Goal: Task Accomplishment & Management: Use online tool/utility

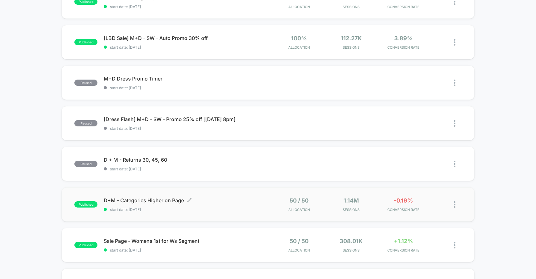
scroll to position [127, 0]
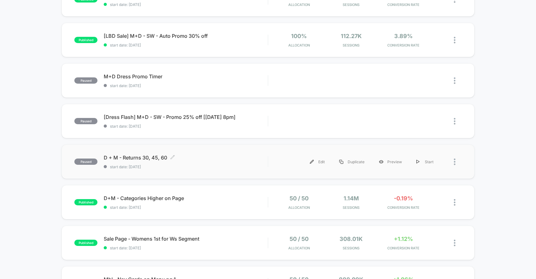
click at [154, 169] on span "start date: [DATE]" at bounding box center [186, 167] width 164 height 5
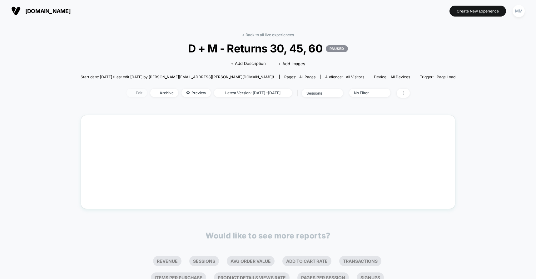
click at [127, 95] on span "Edit" at bounding box center [137, 93] width 21 height 8
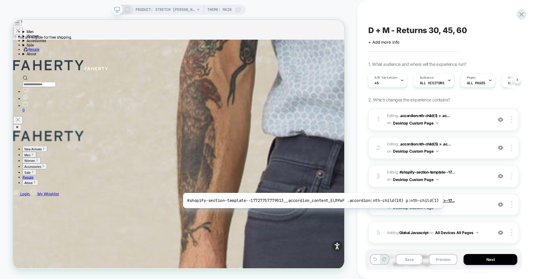
click at [441, 201] on span "#shopify-section-template--17..." at bounding box center [427, 200] width 55 height 5
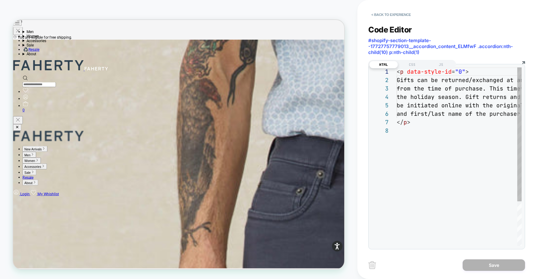
scroll to position [59, 0]
click at [405, 14] on button "< Back to experience" at bounding box center [391, 15] width 46 height 10
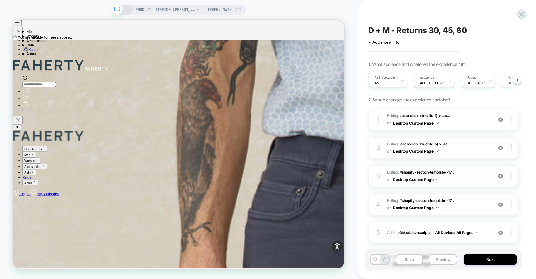
scroll to position [0, 0]
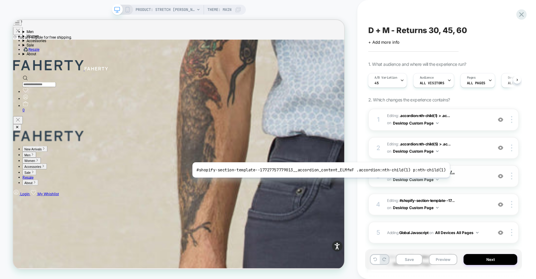
click at [448, 170] on span "#shopify-section-template--17..." at bounding box center [427, 172] width 55 height 5
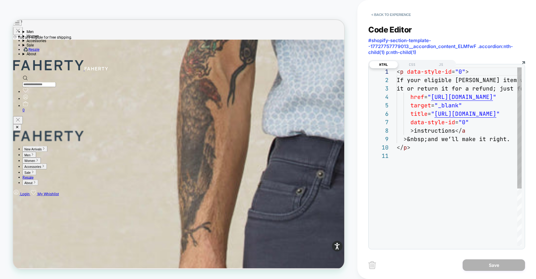
scroll to position [84, 0]
click at [371, 15] on button "< Back to experience" at bounding box center [391, 15] width 46 height 10
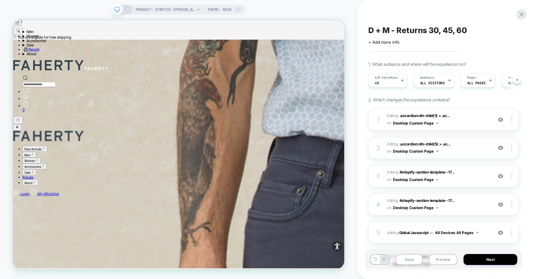
scroll to position [0, 0]
click at [419, 144] on span ".accordion:nth-child(5) > .ac..." at bounding box center [425, 144] width 51 height 5
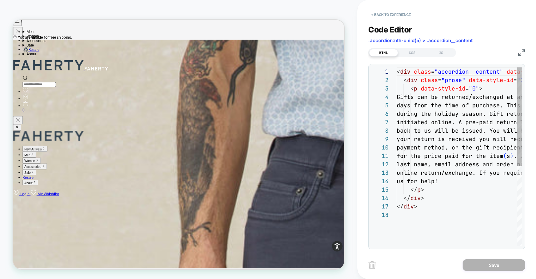
scroll to position [59, 0]
click at [385, 14] on button "< Back to experience" at bounding box center [391, 15] width 46 height 10
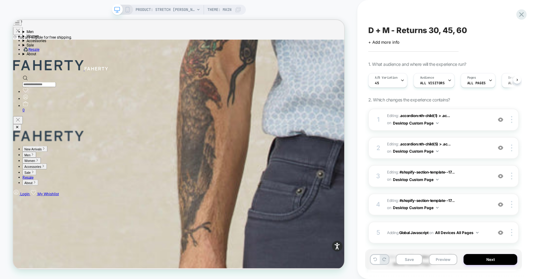
scroll to position [0, 0]
click at [414, 117] on span ".accordion:nth-child(1) > .ac..." at bounding box center [425, 115] width 51 height 5
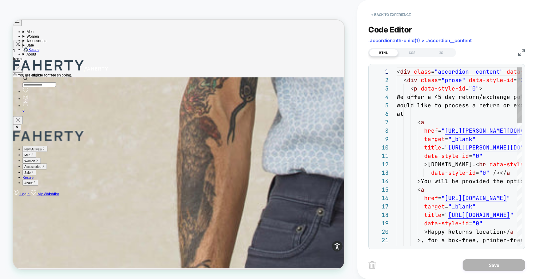
scroll to position [84, 0]
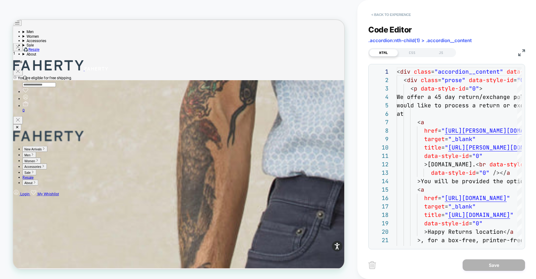
click at [393, 13] on button "< Back to experience" at bounding box center [391, 15] width 46 height 10
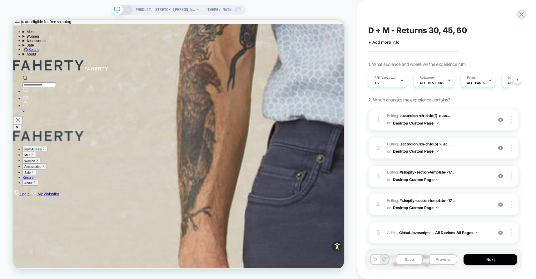
scroll to position [339, 0]
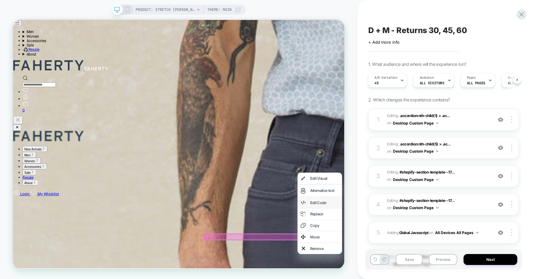
click at [428, 271] on div "Edit Code" at bounding box center [421, 263] width 59 height 15
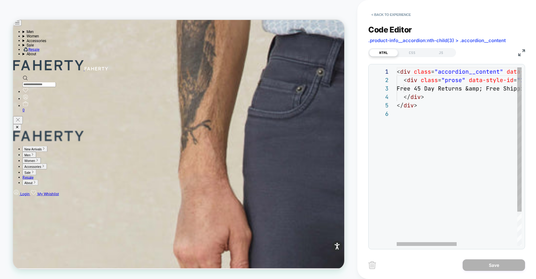
scroll to position [448, 0]
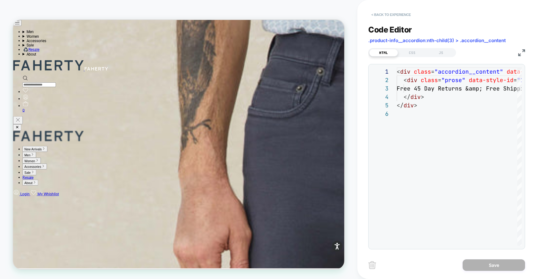
click at [408, 14] on button "< Back to experience" at bounding box center [391, 15] width 46 height 10
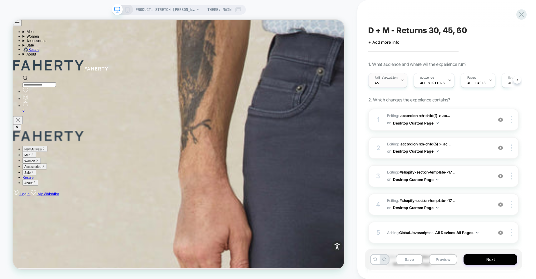
scroll to position [0, 0]
click at [391, 85] on div "A/B Variation 45" at bounding box center [385, 80] width 35 height 14
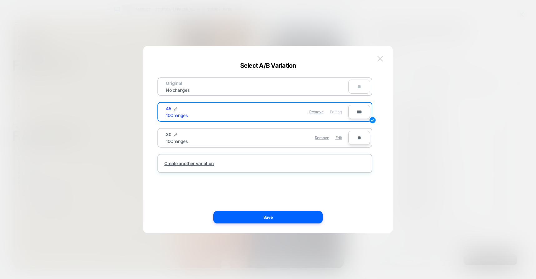
click at [384, 61] on button at bounding box center [380, 58] width 9 height 9
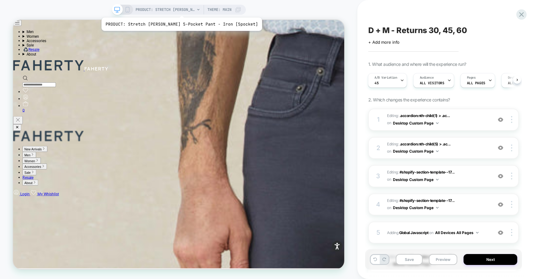
click at [170, 10] on span "PRODUCT: Stretch [PERSON_NAME] 5-Pocket Pant - Iron [5pocket]" at bounding box center [165, 10] width 59 height 10
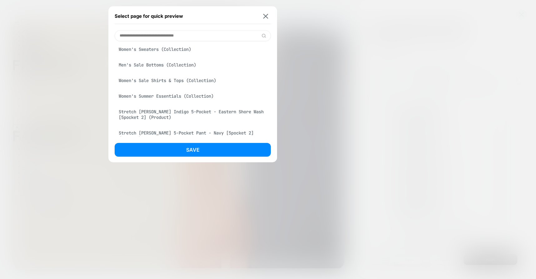
scroll to position [120, 0]
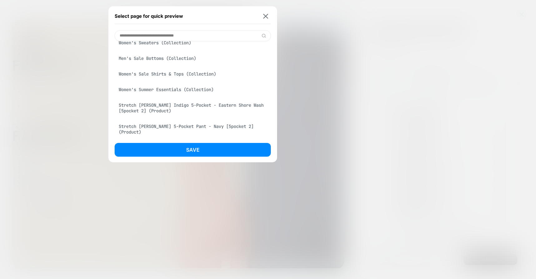
click at [164, 130] on div "Stretch [PERSON_NAME] 5-Pocket Pant - Navy [5pocket 2] (Product)" at bounding box center [193, 129] width 156 height 17
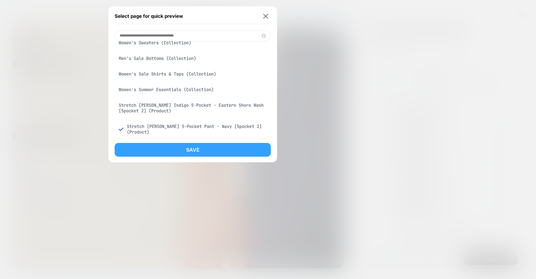
click at [159, 147] on button "Save" at bounding box center [193, 150] width 156 height 14
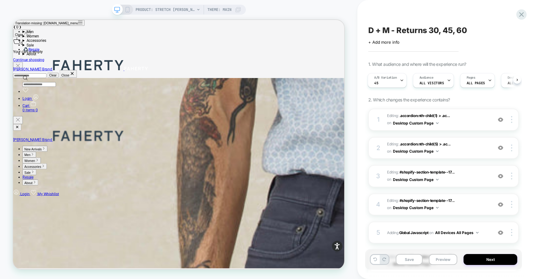
scroll to position [315, 0]
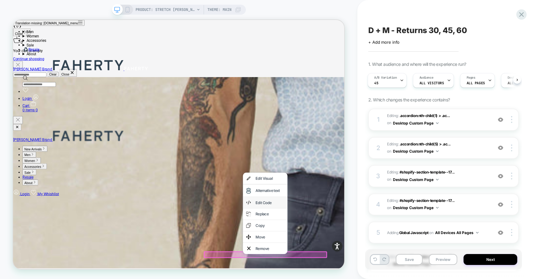
click at [363, 266] on div "Edit Code" at bounding box center [355, 264] width 38 height 6
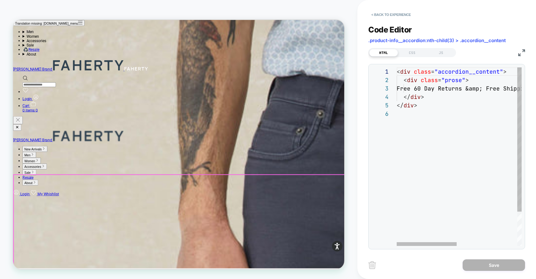
scroll to position [448, 0]
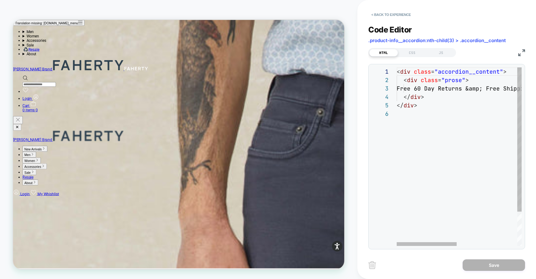
click at [432, 90] on div "< div class = "accordion__content" > < div class = "prose" > Free 60 Day Return…" at bounding box center [522, 177] width 251 height 221
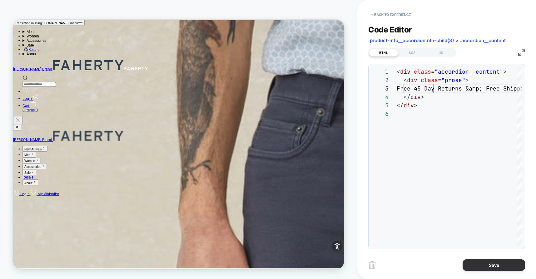
type textarea "**********"
click at [478, 266] on button "Save" at bounding box center [494, 266] width 62 height 12
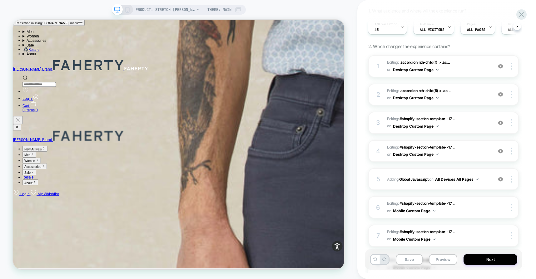
scroll to position [45, 0]
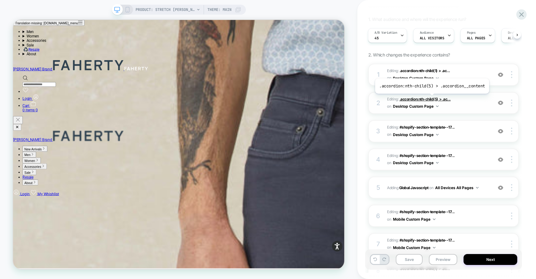
click at [431, 98] on span ".accordion:nth-child(5) > .ac..." at bounding box center [425, 99] width 51 height 5
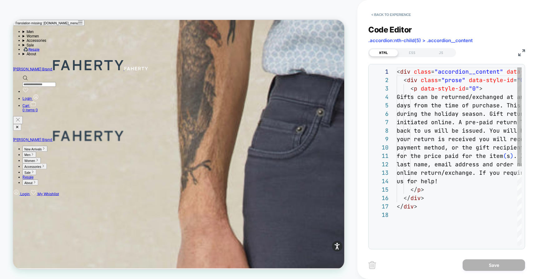
scroll to position [59, 0]
click at [399, 12] on button "< Back to experience" at bounding box center [391, 15] width 46 height 10
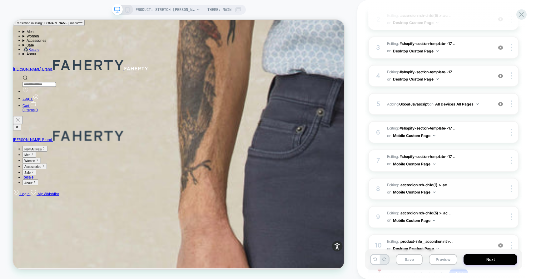
scroll to position [179, 0]
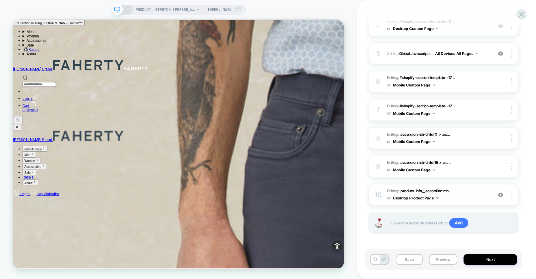
click at [514, 194] on div at bounding box center [513, 195] width 12 height 7
click at [421, 198] on button "Desktop Product Page" at bounding box center [416, 198] width 46 height 8
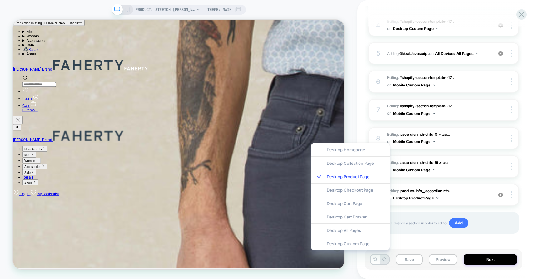
click at [419, 208] on div "1 Editing : .accordion:nth-child(1) > .ac... .accordion:nth-child(1) > .accordi…" at bounding box center [443, 89] width 151 height 320
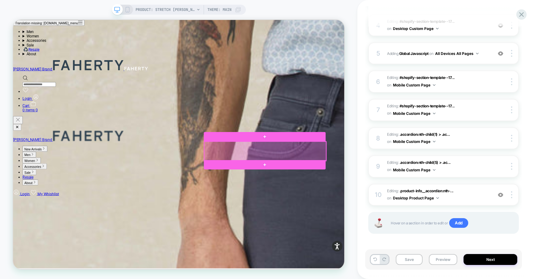
click at [386, 195] on div at bounding box center [349, 195] width 162 height 26
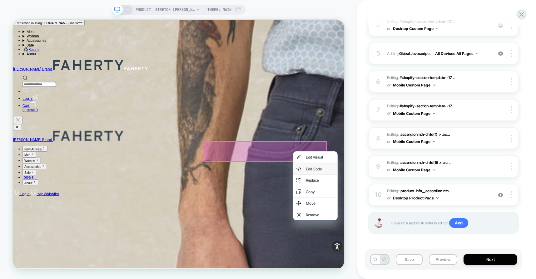
click at [421, 226] on div "Edit Code" at bounding box center [415, 218] width 59 height 15
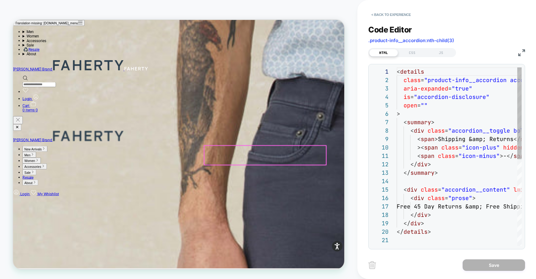
scroll to position [84, 0]
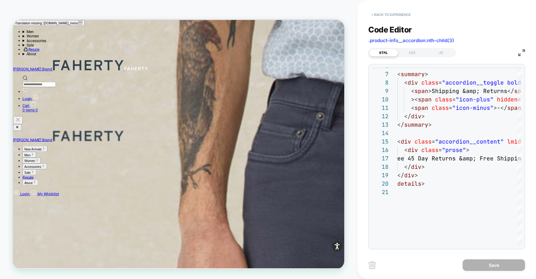
click at [397, 14] on button "< Back to experience" at bounding box center [391, 15] width 46 height 10
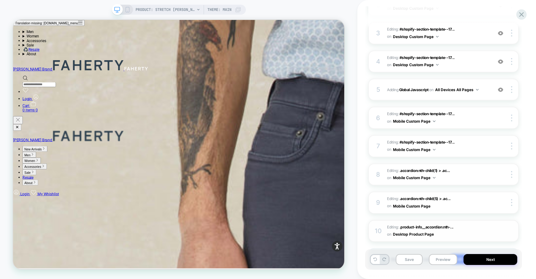
scroll to position [179, 0]
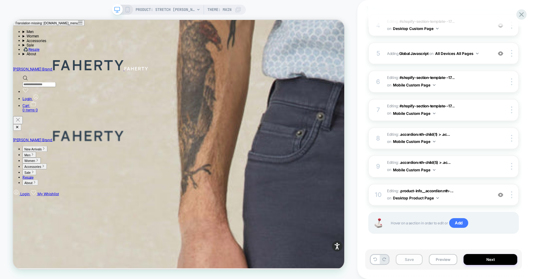
click at [409, 259] on button "Save" at bounding box center [409, 259] width 27 height 11
click at [128, 12] on icon at bounding box center [128, 10] width 6 height 6
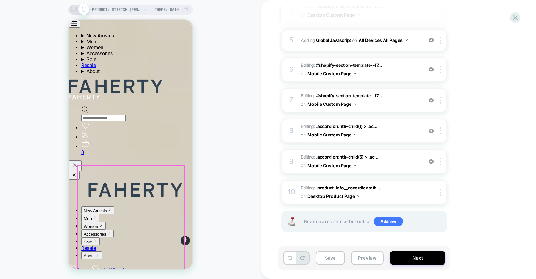
scroll to position [499, 0]
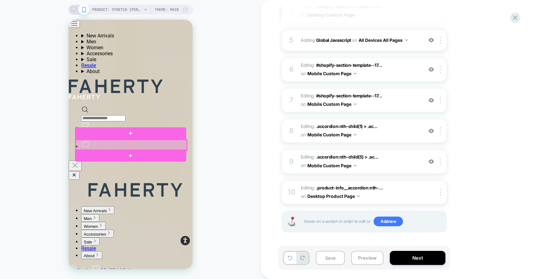
click at [146, 143] on div at bounding box center [131, 145] width 111 height 11
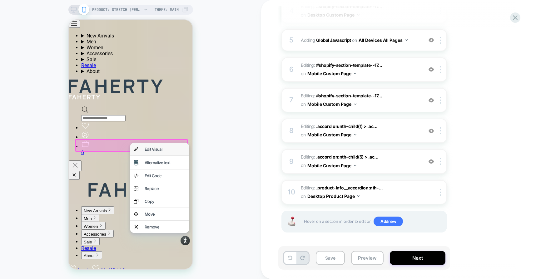
click at [167, 149] on div "Edit Visual" at bounding box center [165, 149] width 41 height 5
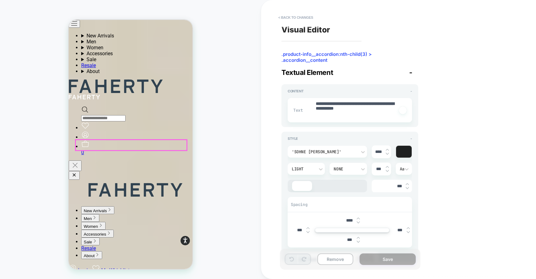
type textarea "*"
click at [298, 16] on button "< Back to changes" at bounding box center [295, 17] width 41 height 10
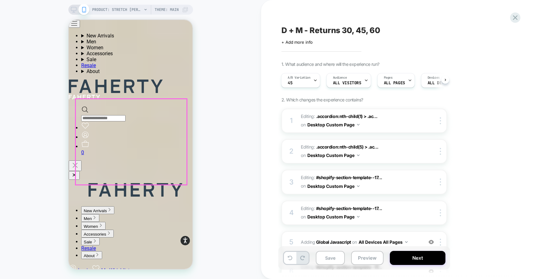
scroll to position [535, 0]
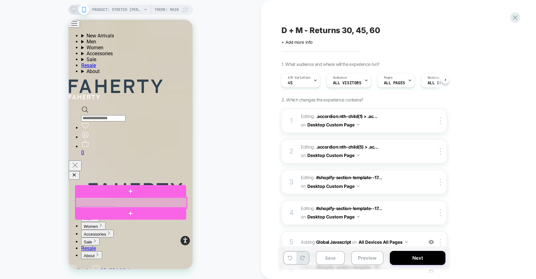
click at [101, 201] on div at bounding box center [131, 203] width 111 height 11
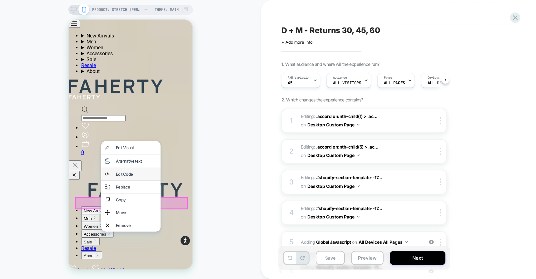
click at [137, 177] on div "Edit Code" at bounding box center [136, 174] width 41 height 5
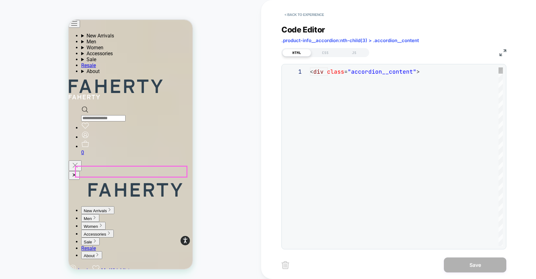
scroll to position [579, 0]
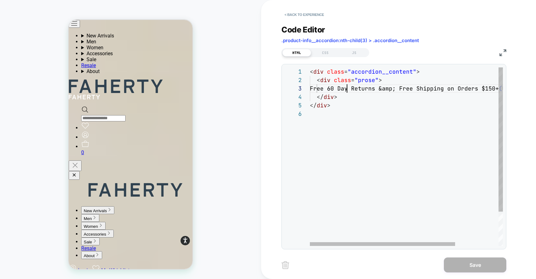
click at [346, 90] on div "< div class = "accordion__content" > < div class = "prose" > Free 60 Day Return…" at bounding box center [435, 177] width 251 height 221
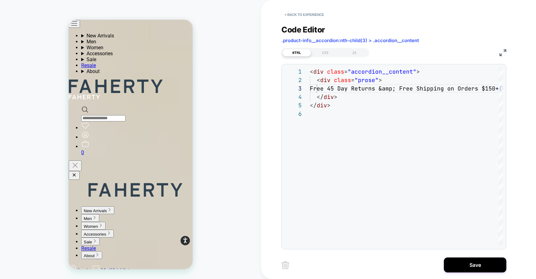
type textarea "**********"
click at [459, 276] on div "**********" at bounding box center [398, 139] width 234 height 279
click at [452, 266] on button "Save" at bounding box center [475, 265] width 62 height 15
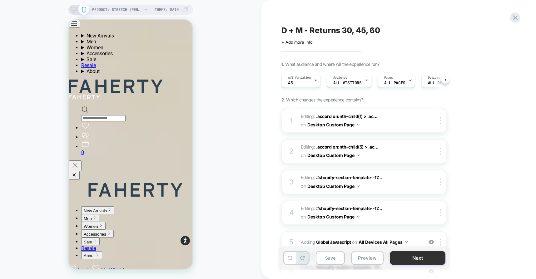
scroll to position [0, 0]
click at [329, 255] on button "Save" at bounding box center [330, 258] width 29 height 14
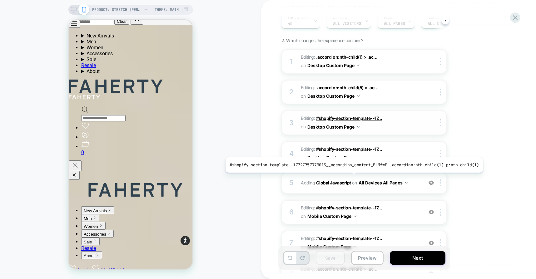
scroll to position [64, 0]
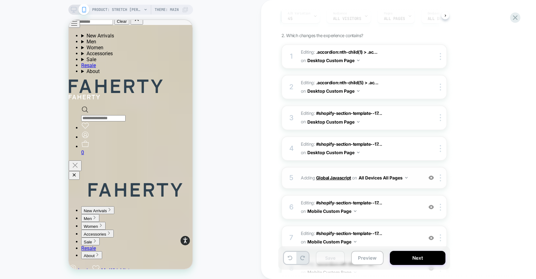
click at [347, 177] on b "Global Javascript" at bounding box center [333, 177] width 35 height 5
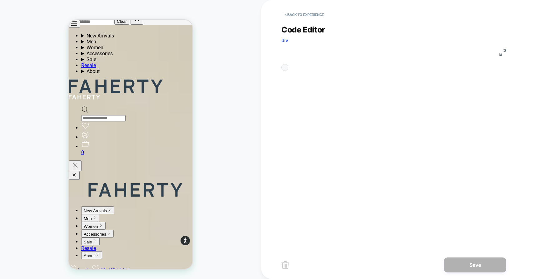
scroll to position [84, 0]
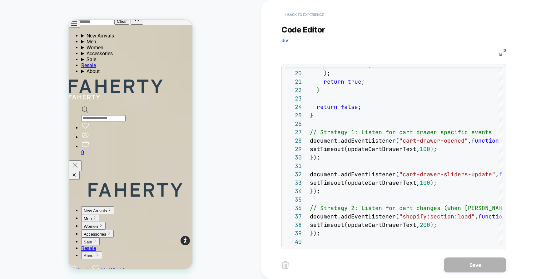
click at [319, 16] on button "< Back to experience" at bounding box center [304, 15] width 46 height 10
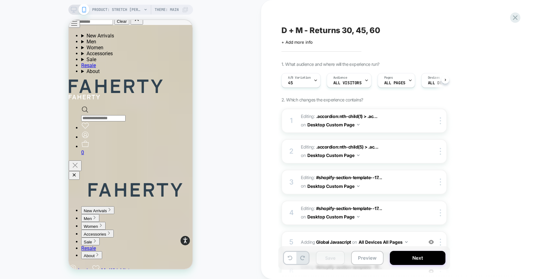
scroll to position [0, 0]
click at [406, 262] on button "Next" at bounding box center [418, 258] width 56 height 14
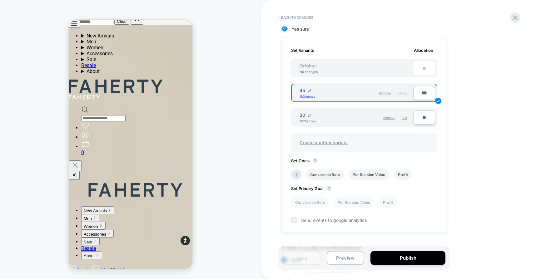
scroll to position [0, 0]
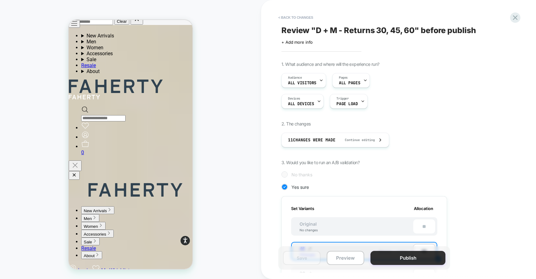
click at [399, 260] on button "Publish" at bounding box center [408, 258] width 75 height 14
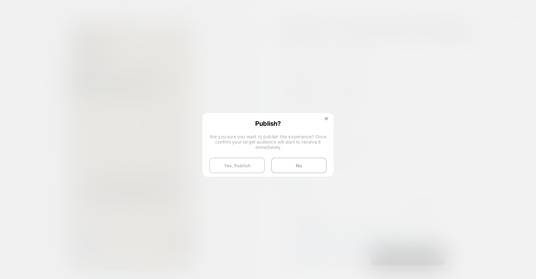
click at [229, 164] on button "Yes, Publish" at bounding box center [237, 166] width 56 height 16
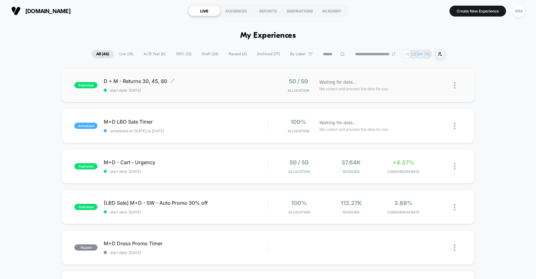
click at [172, 89] on span "start date: [DATE]" at bounding box center [186, 90] width 164 height 5
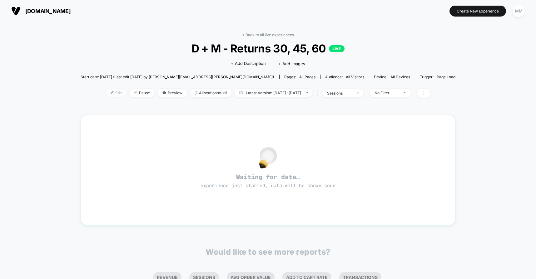
click at [108, 96] on span "Edit" at bounding box center [116, 93] width 21 height 8
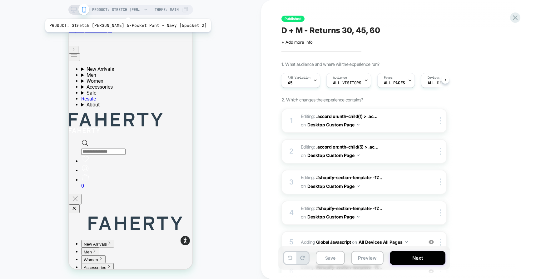
click at [117, 11] on span "PRODUCT: Stretch [PERSON_NAME] 5-Pocket Pant - Navy [5pocket 2]" at bounding box center [117, 10] width 50 height 10
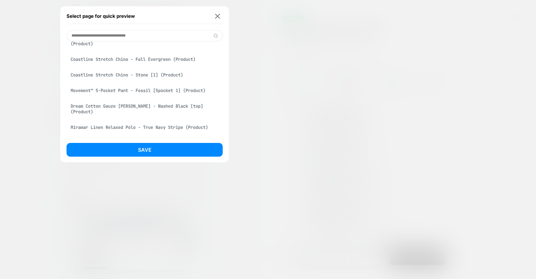
scroll to position [441, 0]
click at [97, 132] on div "Miramar Linen Relaxed Polo - True Navy Stripe (Product)" at bounding box center [145, 126] width 156 height 12
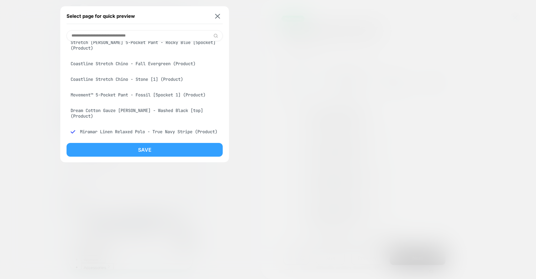
click at [105, 147] on button "Save" at bounding box center [145, 150] width 156 height 14
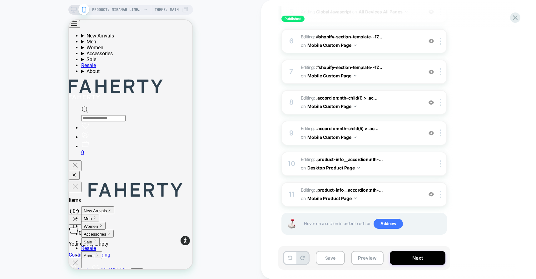
scroll to position [124, 0]
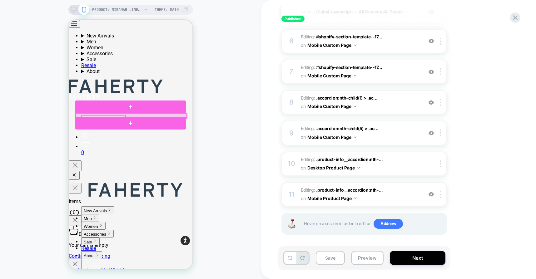
click at [152, 116] on div at bounding box center [131, 115] width 111 height 5
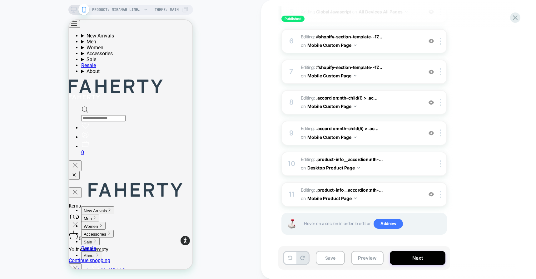
scroll to position [0, 0]
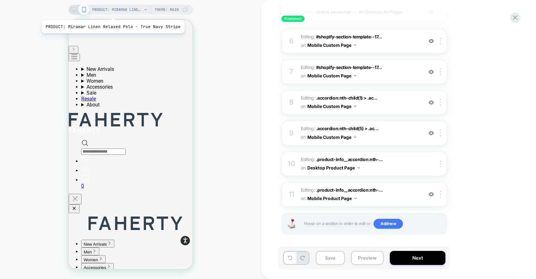
click at [112, 12] on span "PRODUCT: Miramar Linen Relaxed Polo - True Navy Stripe" at bounding box center [117, 10] width 50 height 10
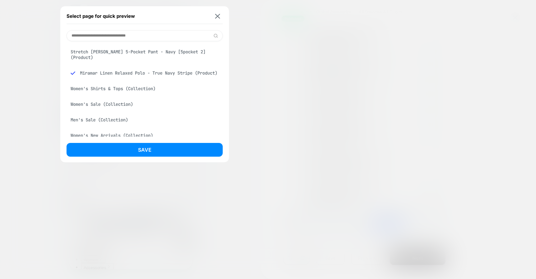
click at [95, 36] on input at bounding box center [145, 35] width 156 height 11
paste input "**********"
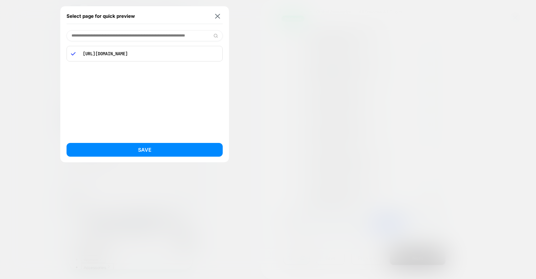
type input "**********"
click at [105, 57] on div "[URL][DOMAIN_NAME]" at bounding box center [145, 54] width 156 height 16
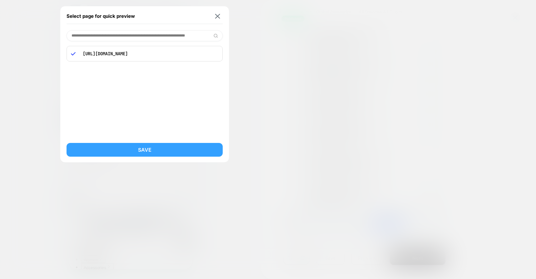
click at [113, 152] on button "Save" at bounding box center [145, 150] width 156 height 14
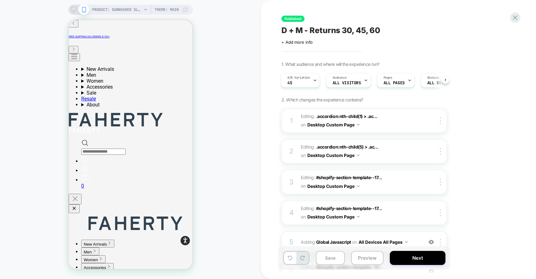
scroll to position [0, 1]
click at [339, 259] on button "Save" at bounding box center [330, 258] width 29 height 14
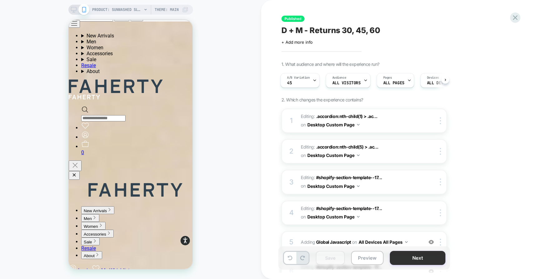
click at [421, 258] on button "Next" at bounding box center [418, 258] width 56 height 14
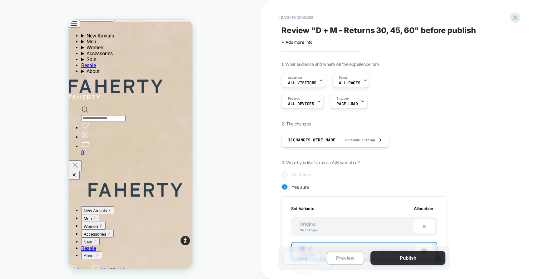
click at [389, 261] on button "Publish" at bounding box center [408, 258] width 75 height 14
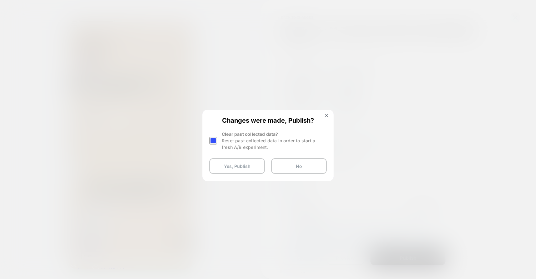
click at [213, 140] on div at bounding box center [213, 141] width 8 height 8
click at [220, 167] on button "Yes, Publish" at bounding box center [237, 166] width 56 height 16
